Goal: Find specific page/section: Find specific page/section

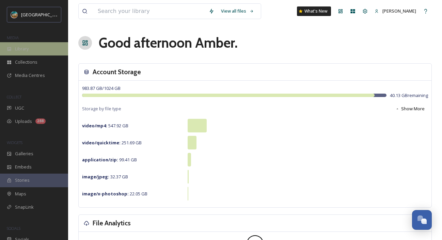
click at [48, 47] on div "Library" at bounding box center [34, 48] width 68 height 13
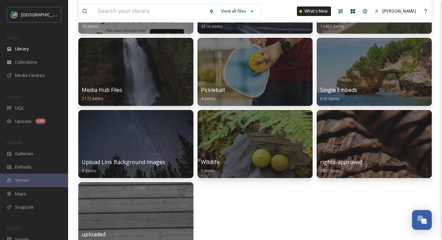
scroll to position [183, 0]
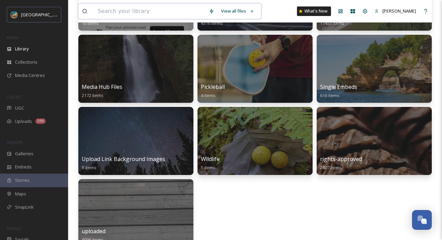
click at [154, 14] on input at bounding box center [149, 11] width 111 height 15
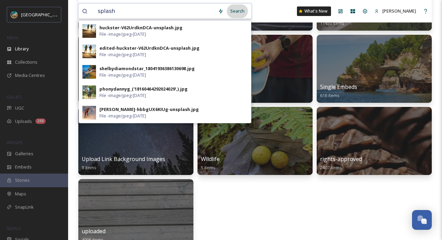
type input "splash"
click at [233, 9] on div "Search" at bounding box center [237, 10] width 21 height 13
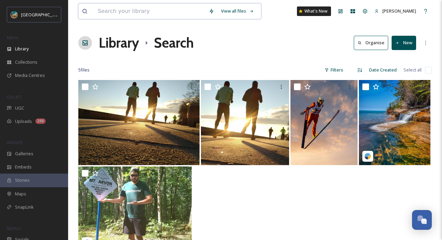
click at [139, 13] on input at bounding box center [149, 11] width 111 height 15
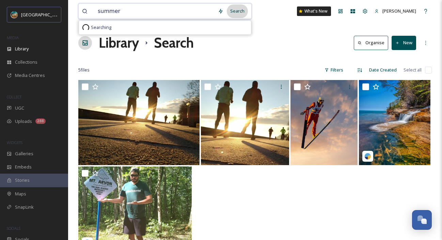
type input "summer"
click at [236, 11] on div "Search" at bounding box center [237, 10] width 21 height 13
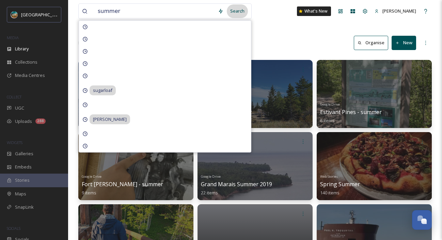
click at [236, 11] on div "Search" at bounding box center [237, 10] width 21 height 13
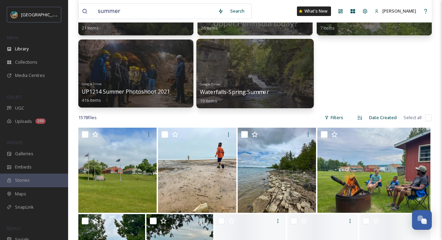
scroll to position [368, 0]
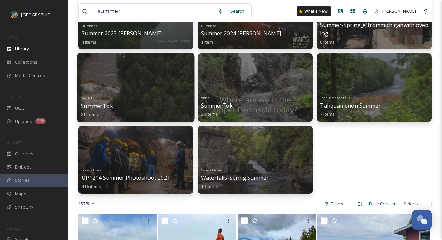
click at [109, 104] on span "SummerTok" at bounding box center [97, 105] width 32 height 7
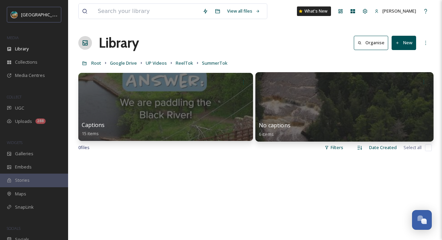
click at [344, 120] on div at bounding box center [345, 107] width 178 height 70
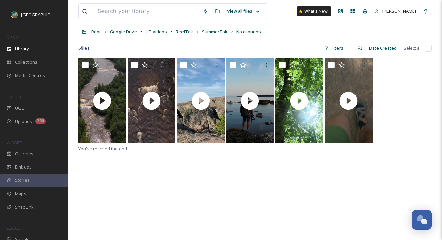
scroll to position [43, 0]
